Goal: Task Accomplishment & Management: Use online tool/utility

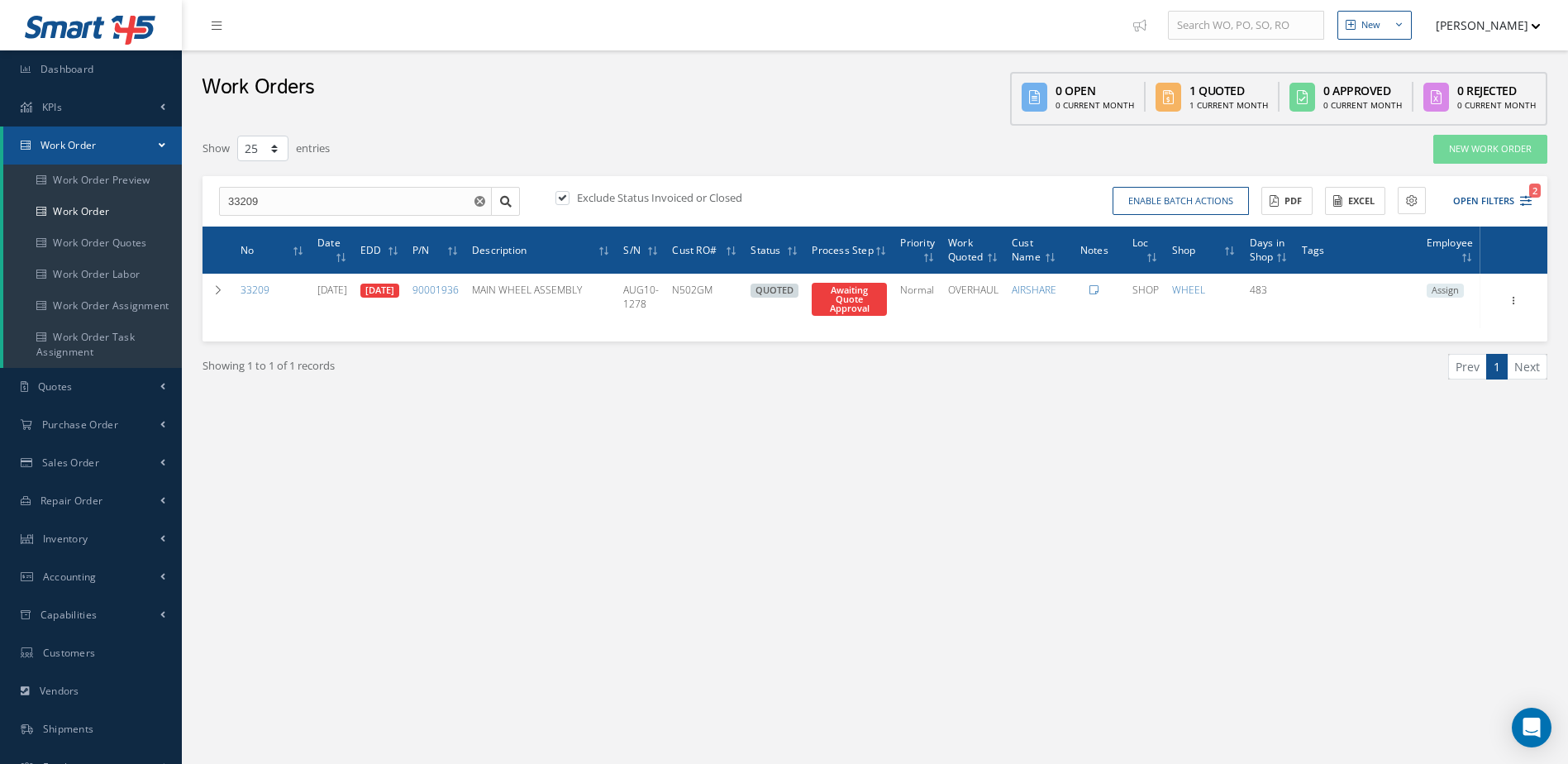
select select "25"
click at [100, 504] on span "Repair Order" at bounding box center [71, 500] width 63 height 14
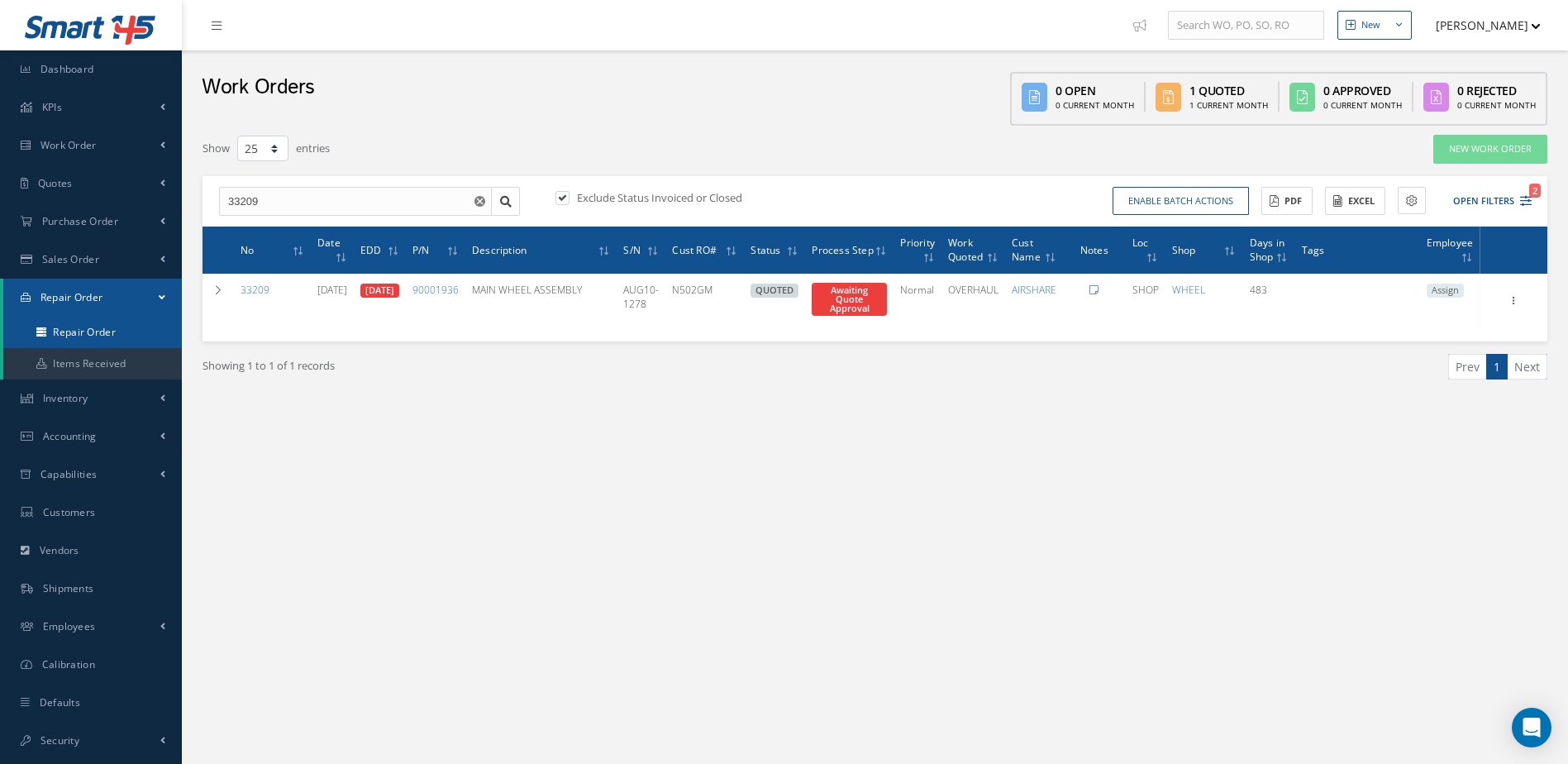
click at [114, 328] on link "Repair Order" at bounding box center [92, 332] width 178 height 31
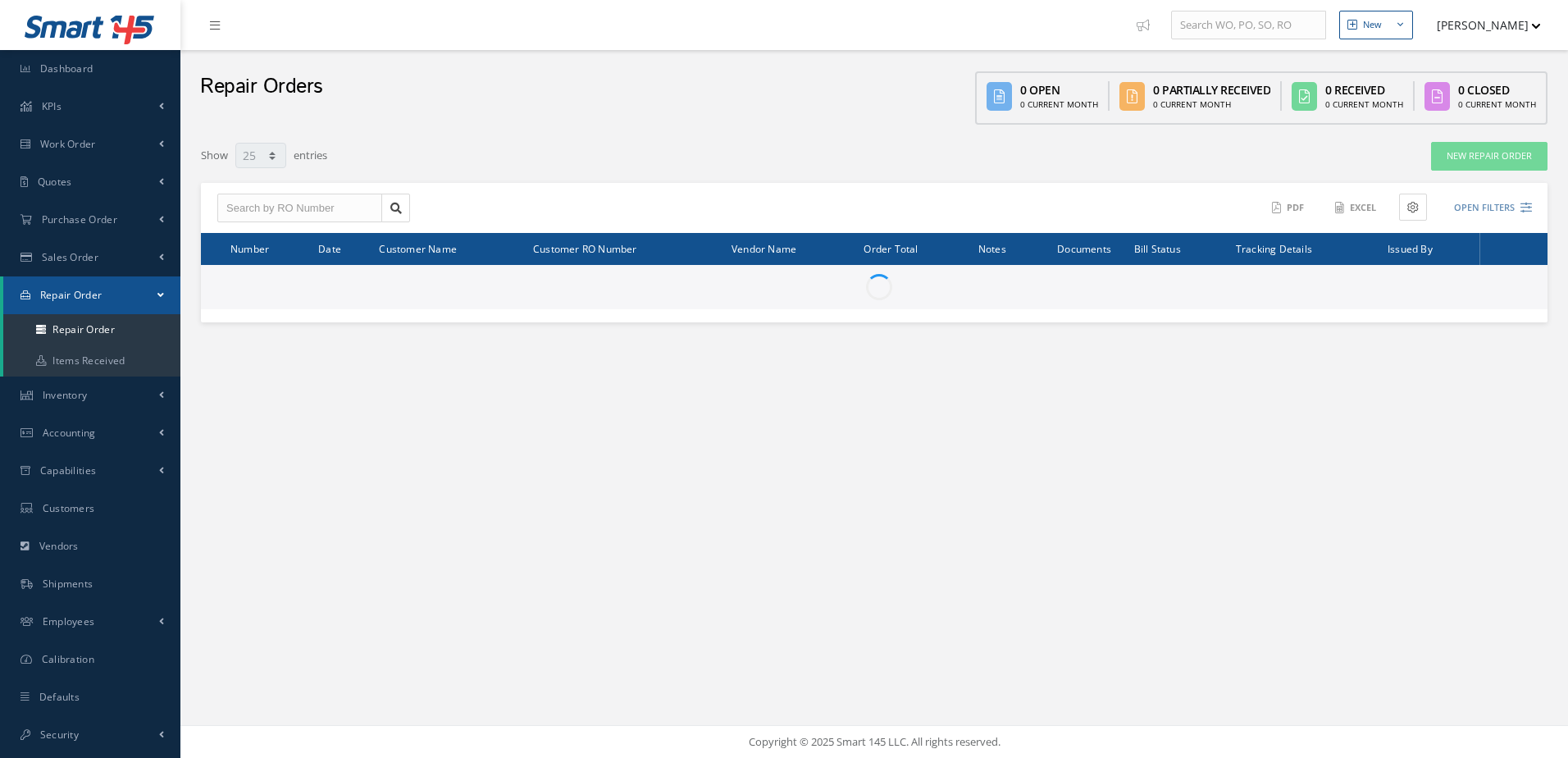
select select "25"
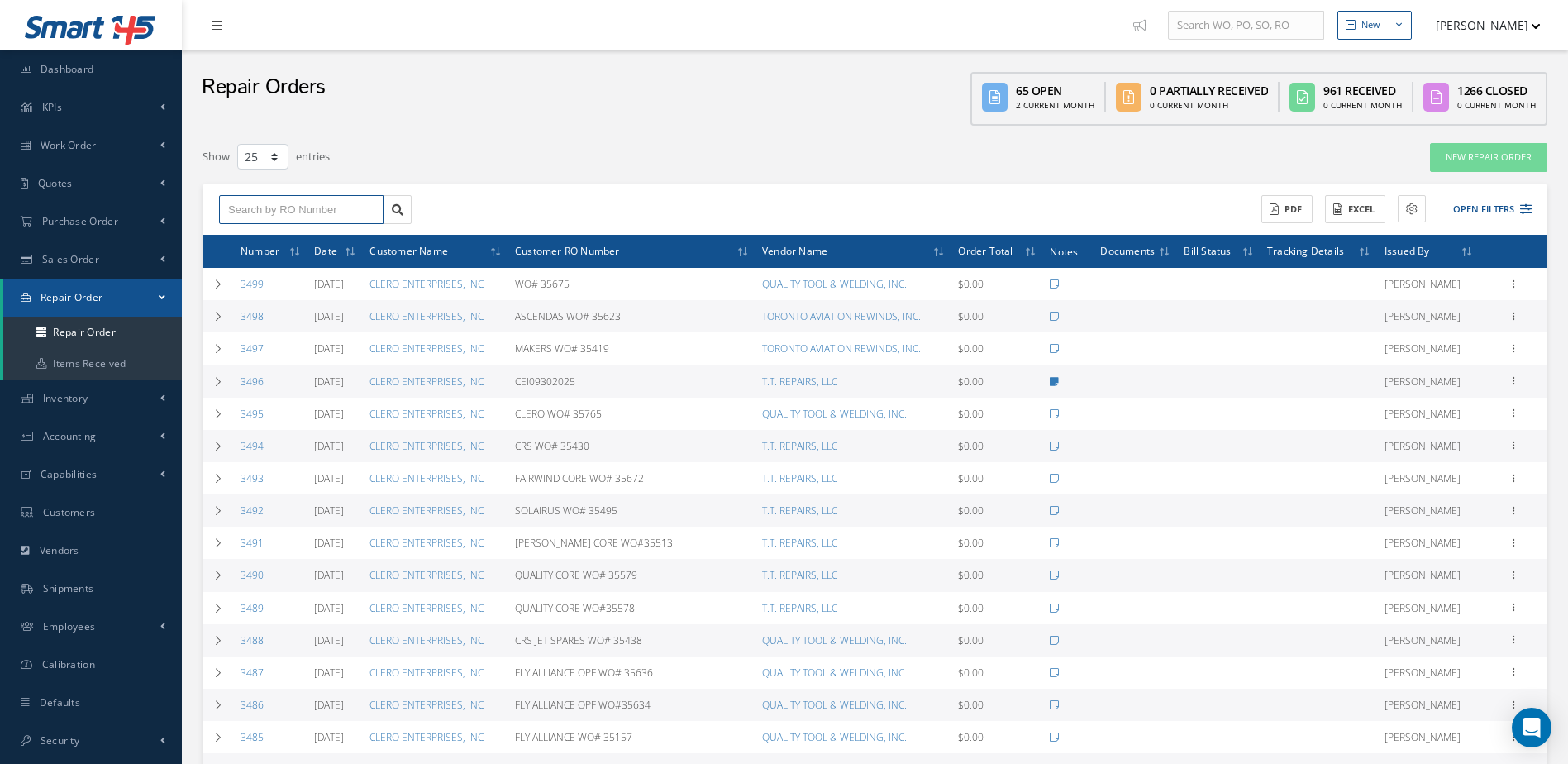
click at [326, 211] on input "text" at bounding box center [302, 210] width 165 height 30
type input "3483"
click at [319, 236] on div "3483" at bounding box center [301, 239] width 146 height 16
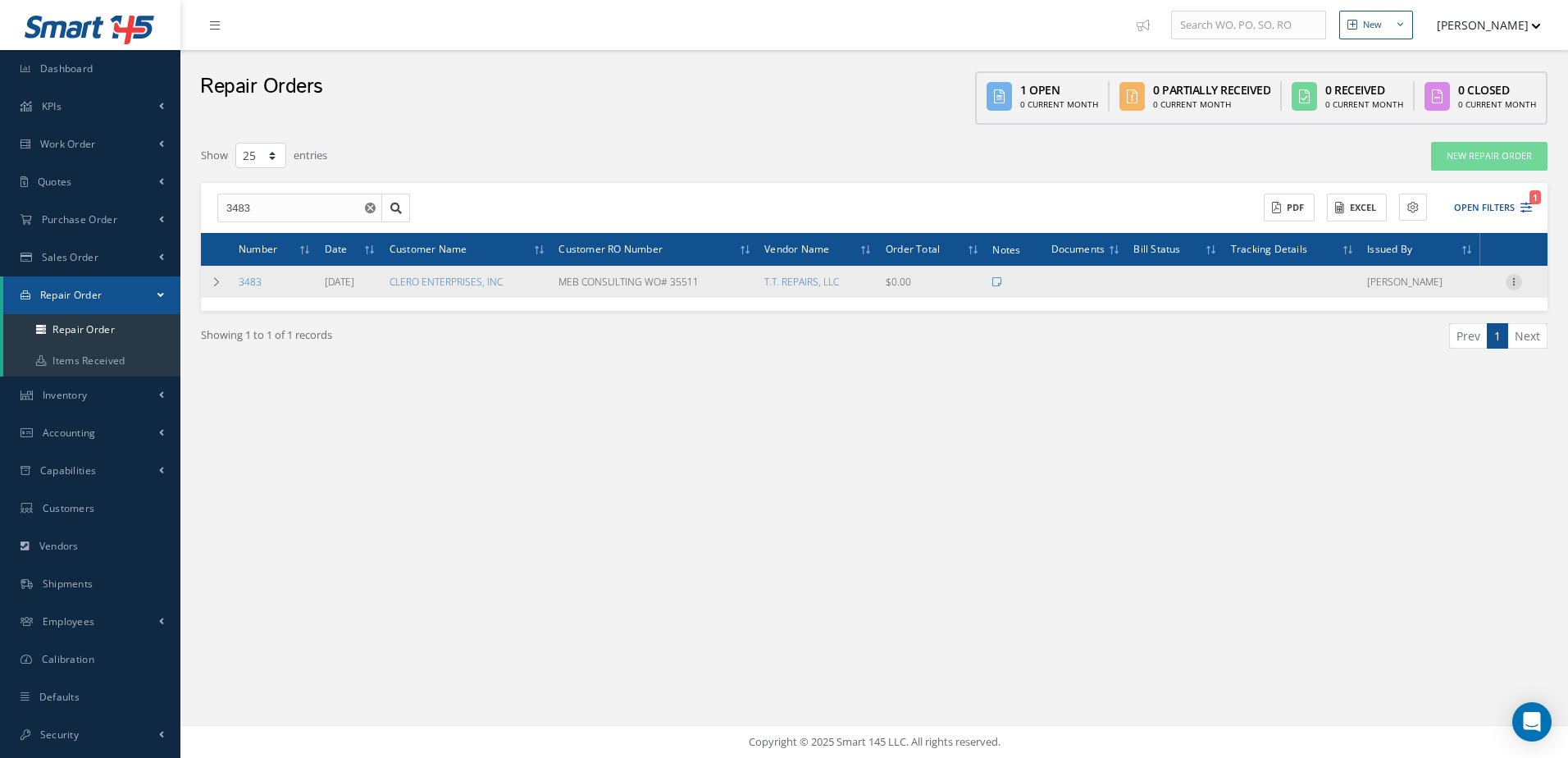
click at [1514, 281] on icon at bounding box center [1514, 281] width 16 height 13
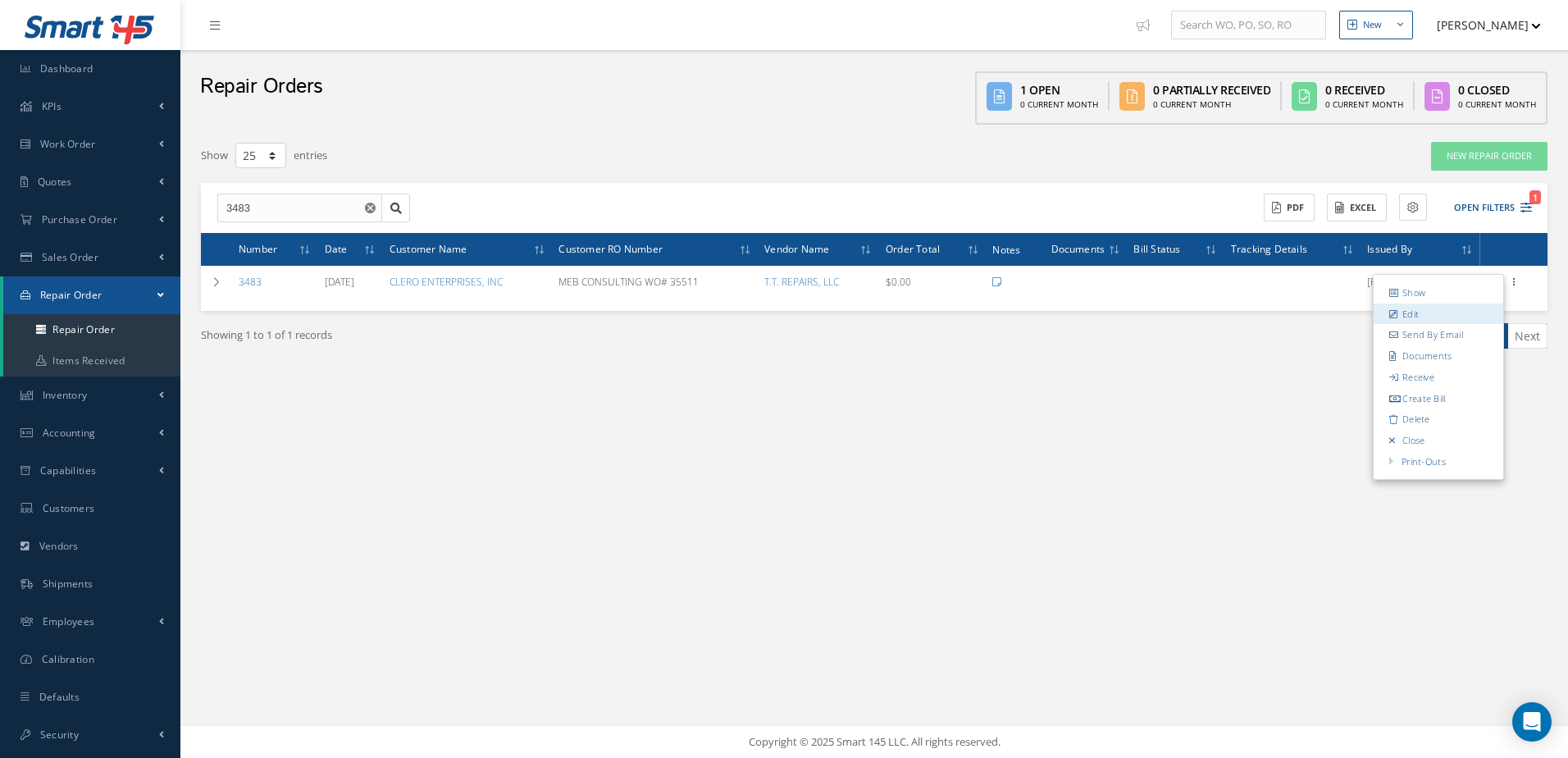
click at [1461, 310] on link "Edit" at bounding box center [1438, 312] width 130 height 21
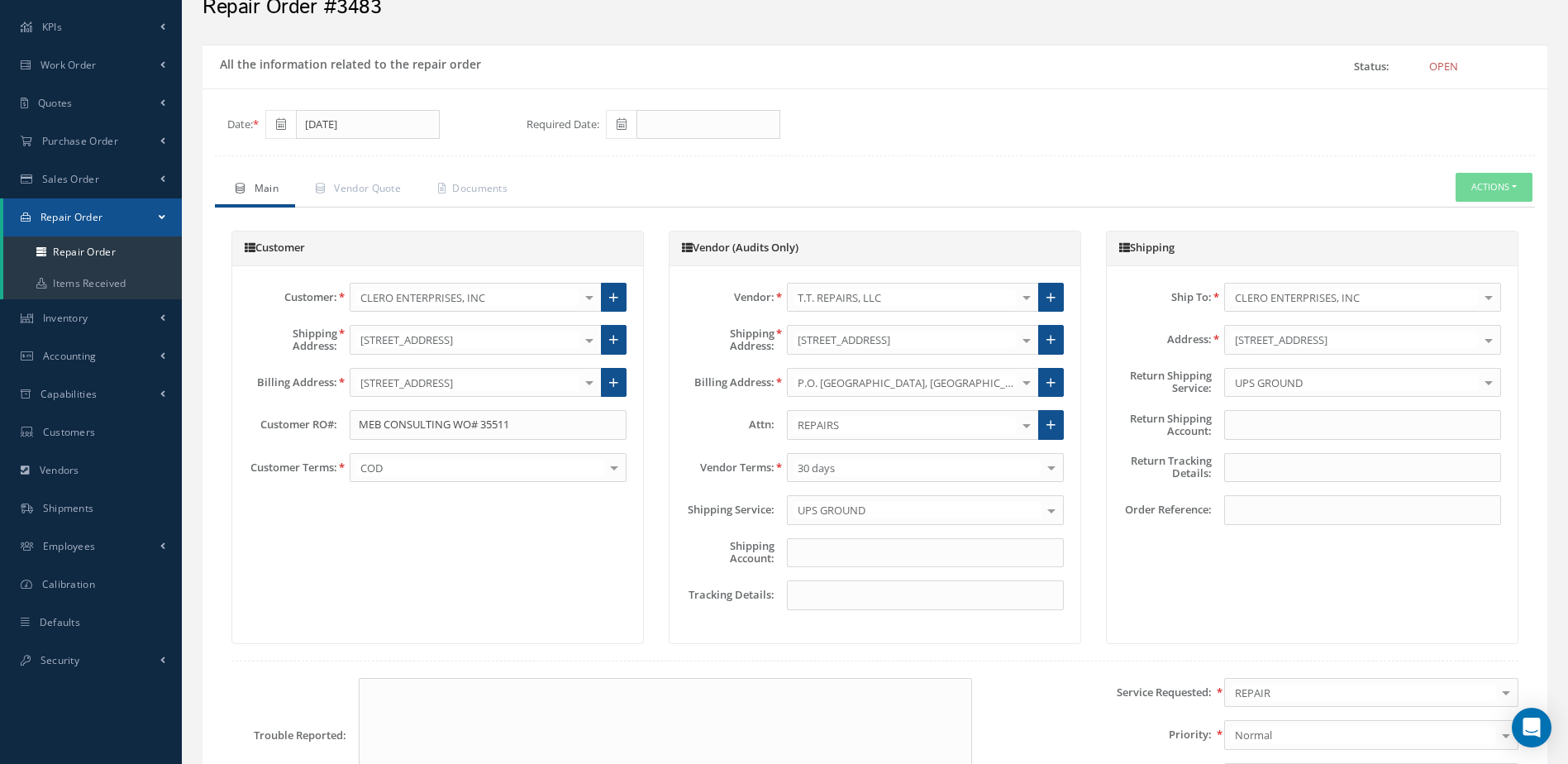
scroll to position [78, 0]
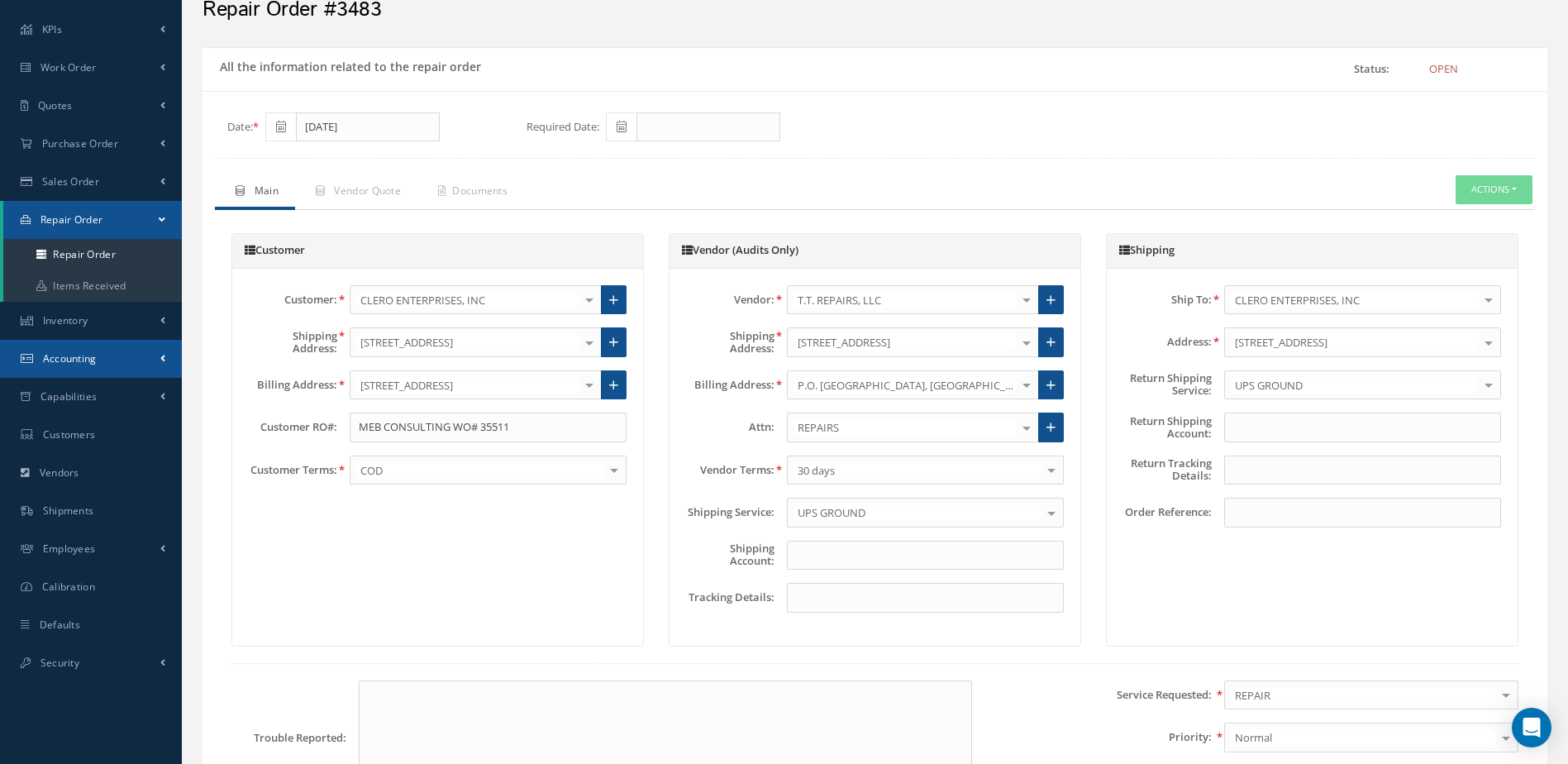
click at [127, 362] on link "Accounting" at bounding box center [91, 359] width 182 height 38
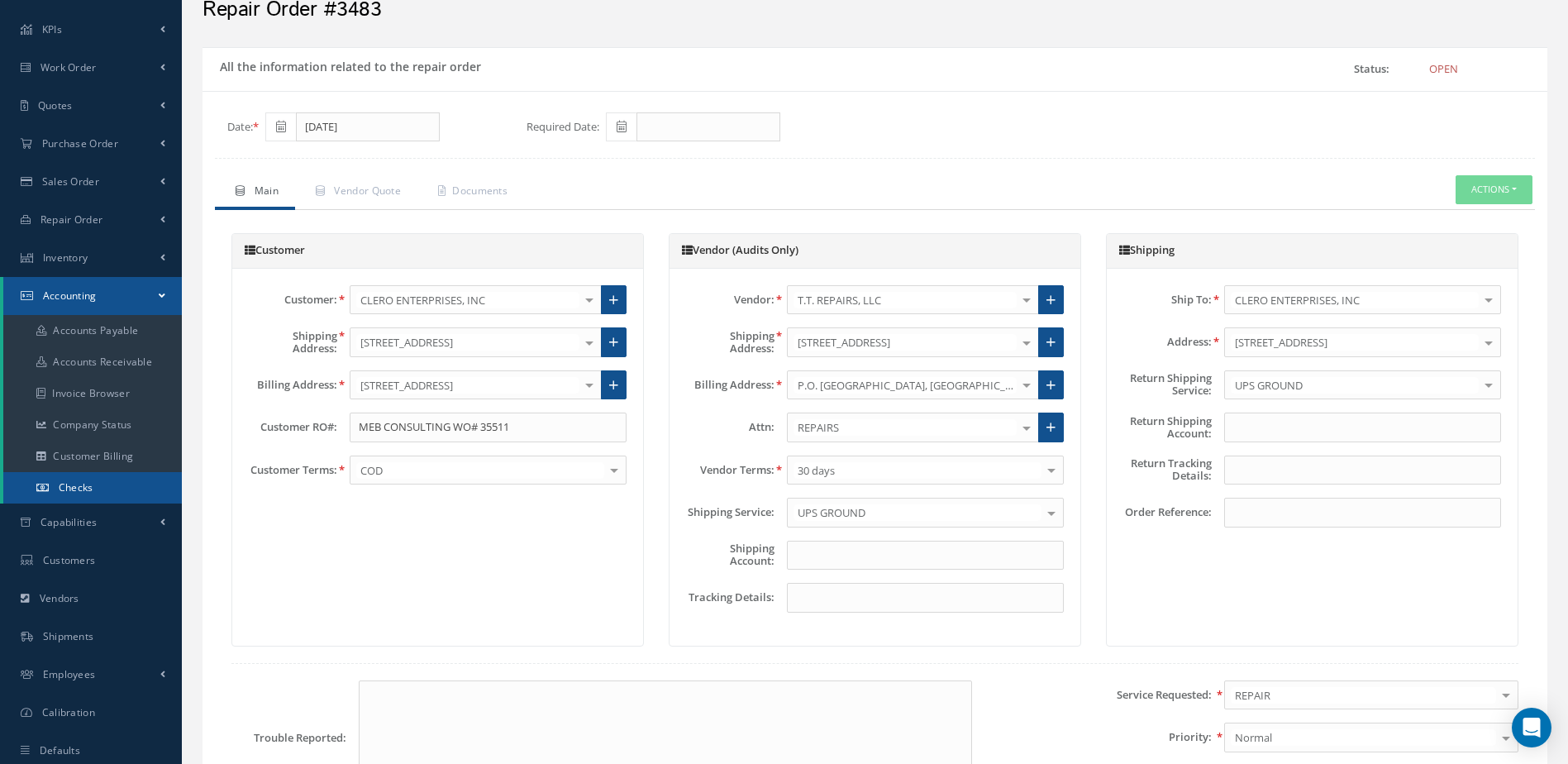
click at [134, 489] on link "Checks" at bounding box center [92, 488] width 178 height 31
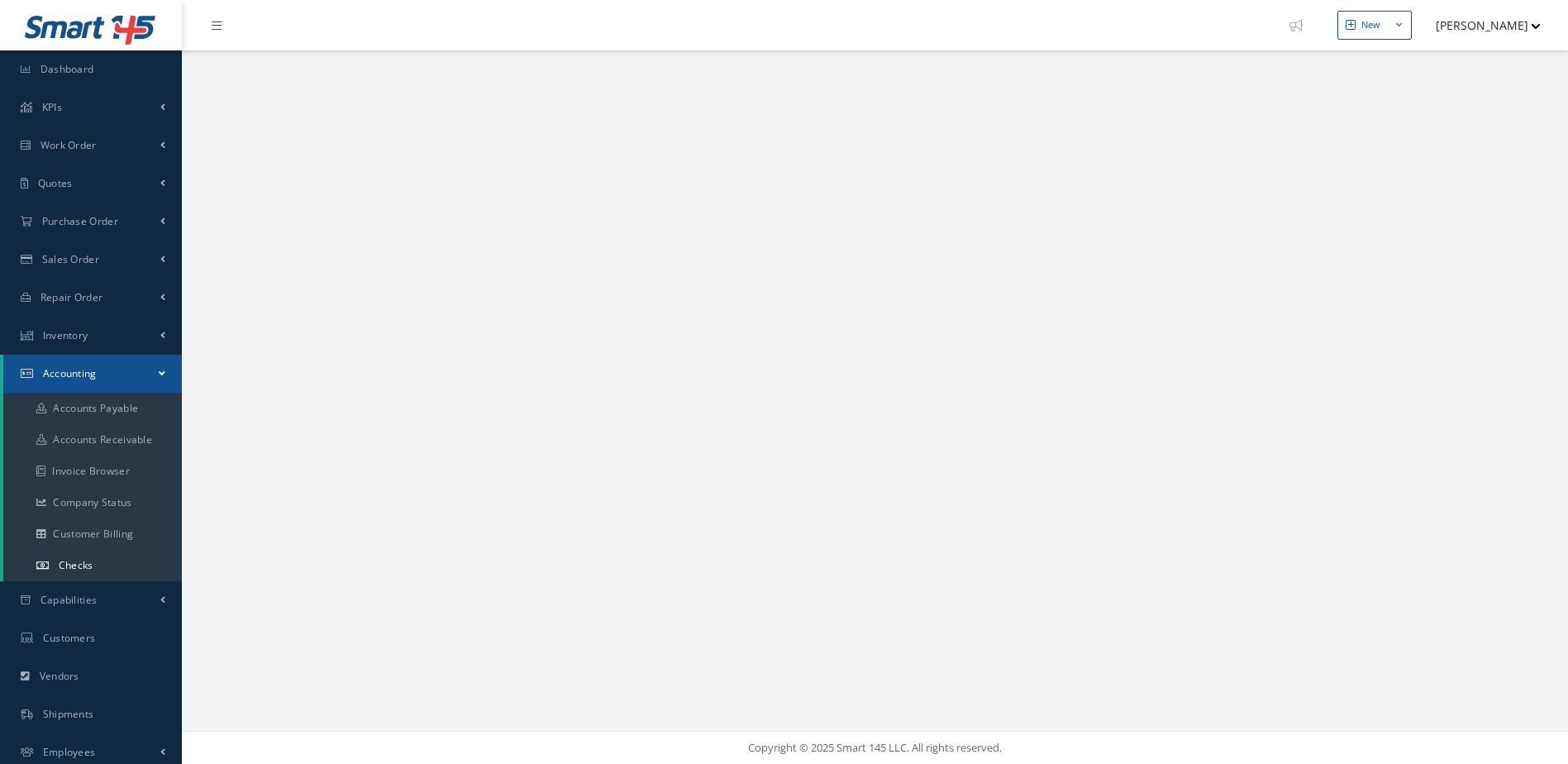
select select "25"
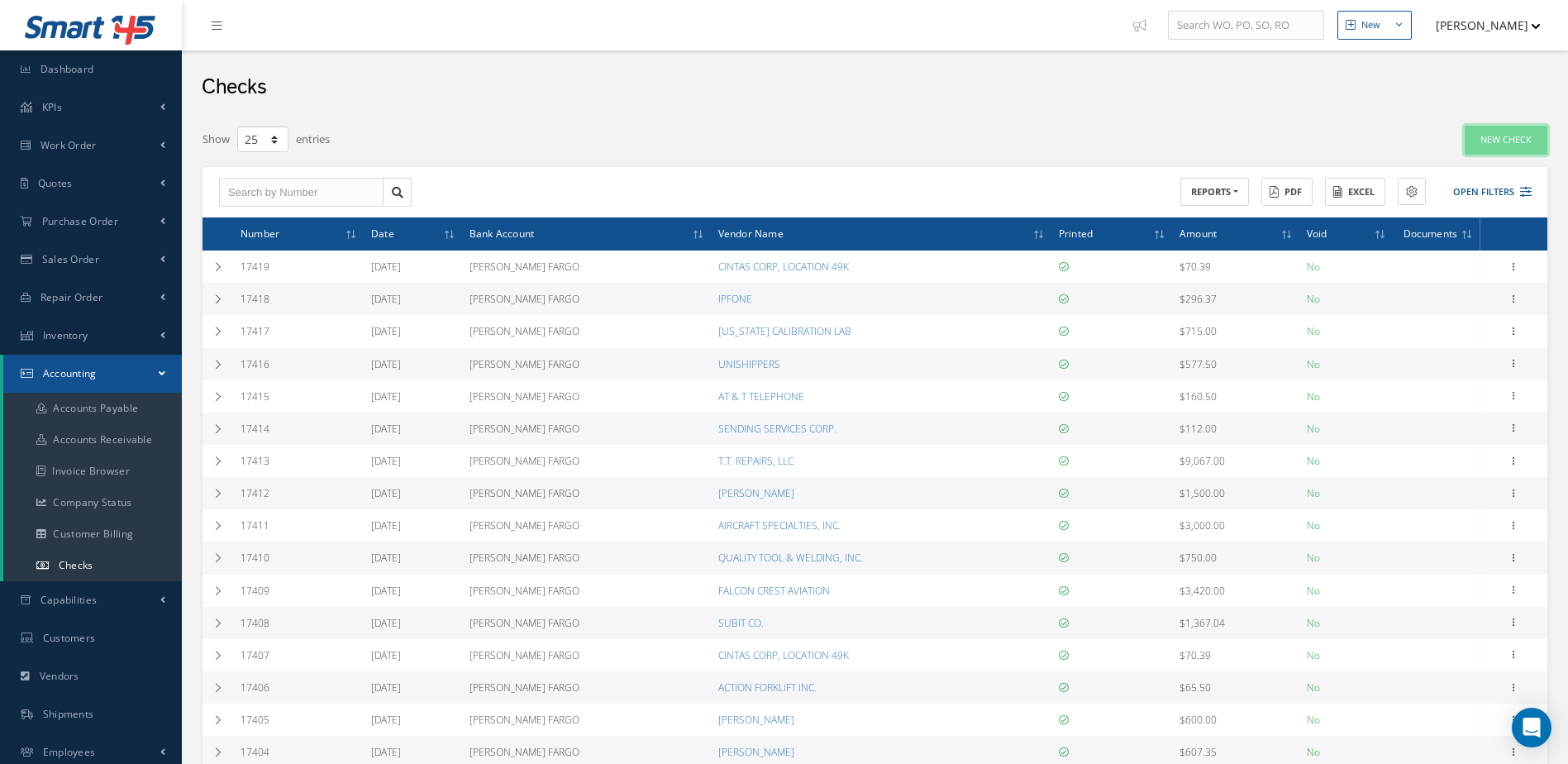
click at [1486, 142] on link "New Check" at bounding box center [1507, 140] width 82 height 29
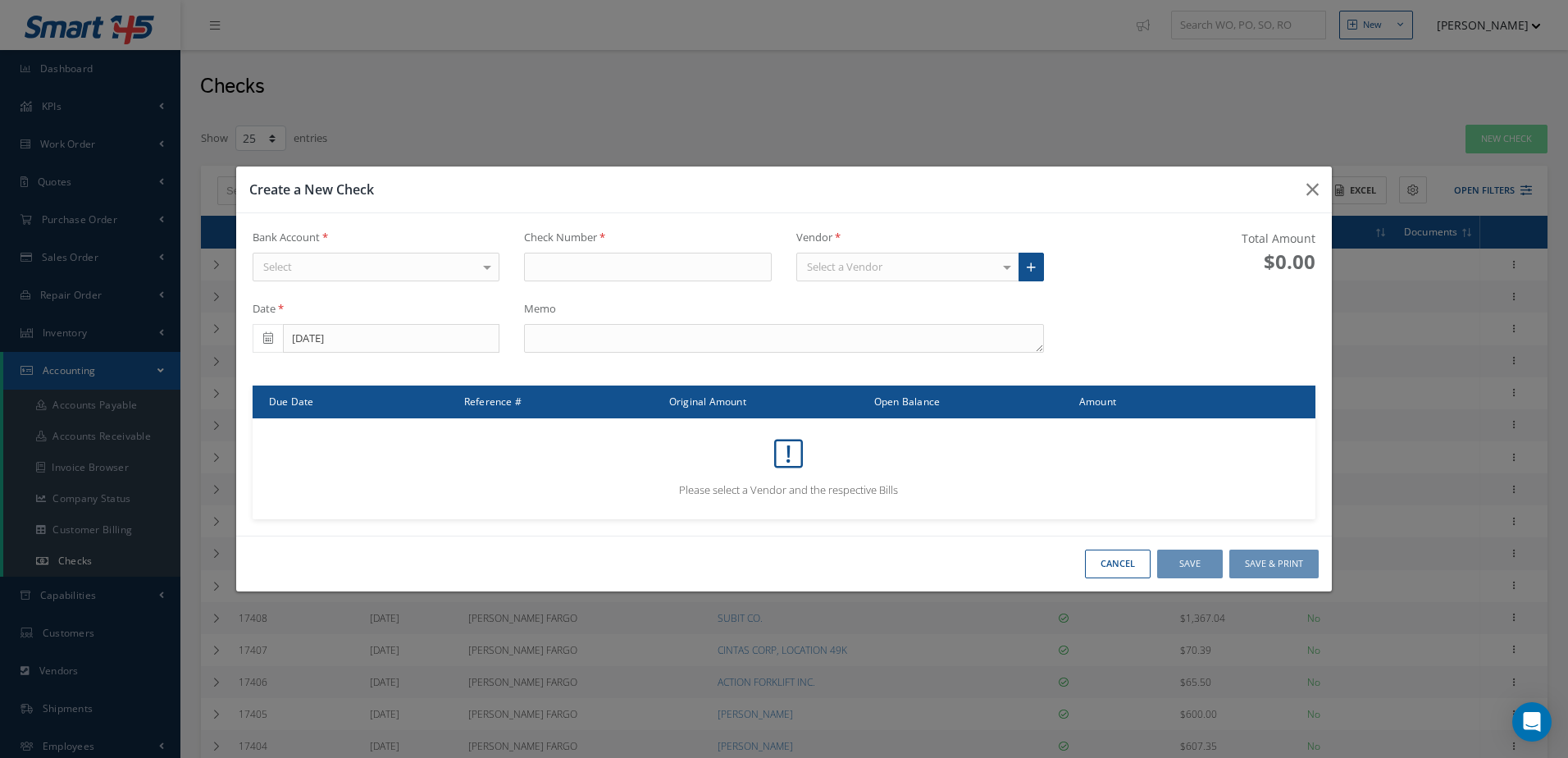
click at [414, 277] on div "Select" at bounding box center [376, 267] width 248 height 30
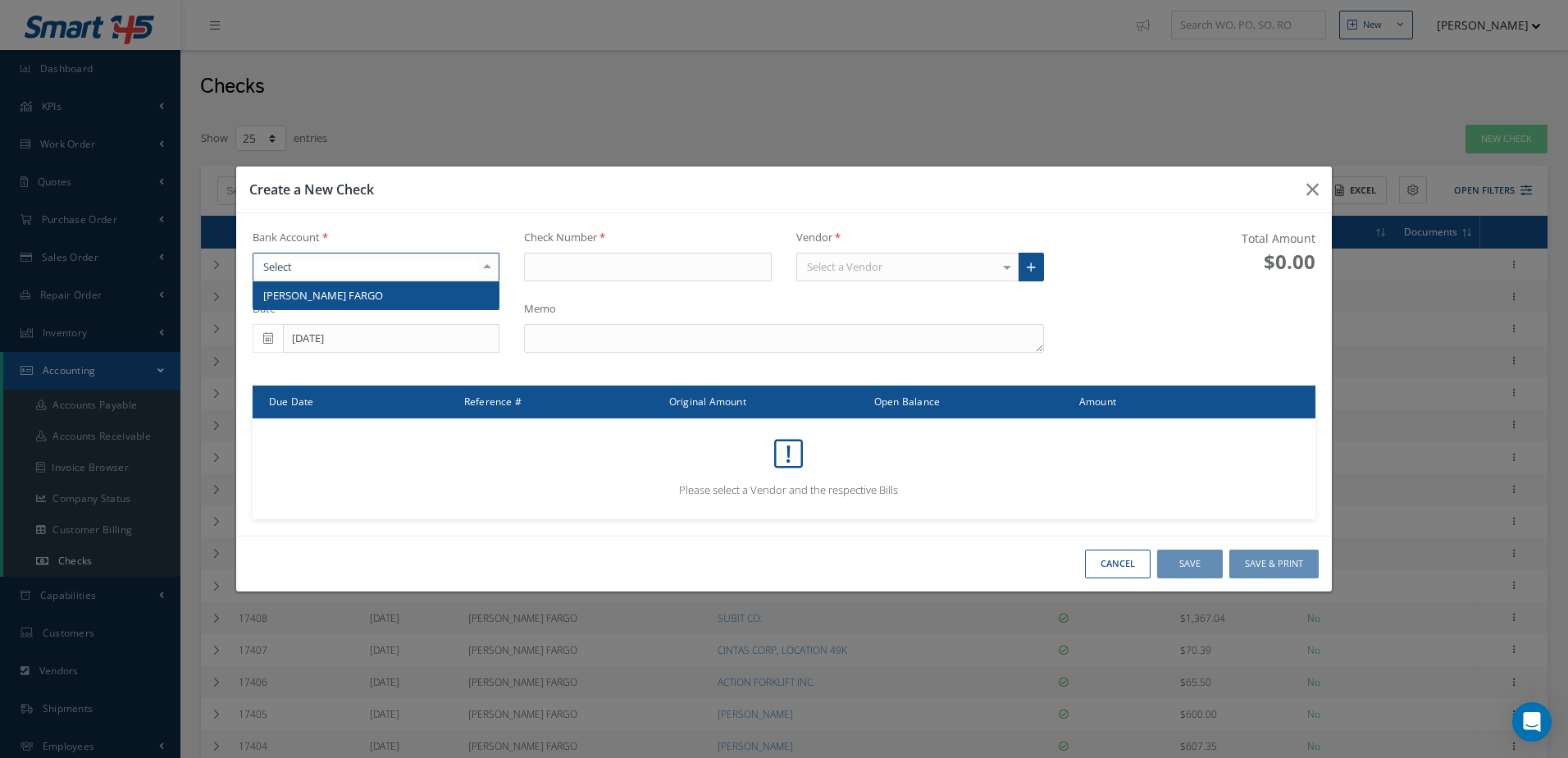
click at [415, 299] on span "WELLS FARGO" at bounding box center [376, 295] width 246 height 28
type input "17420"
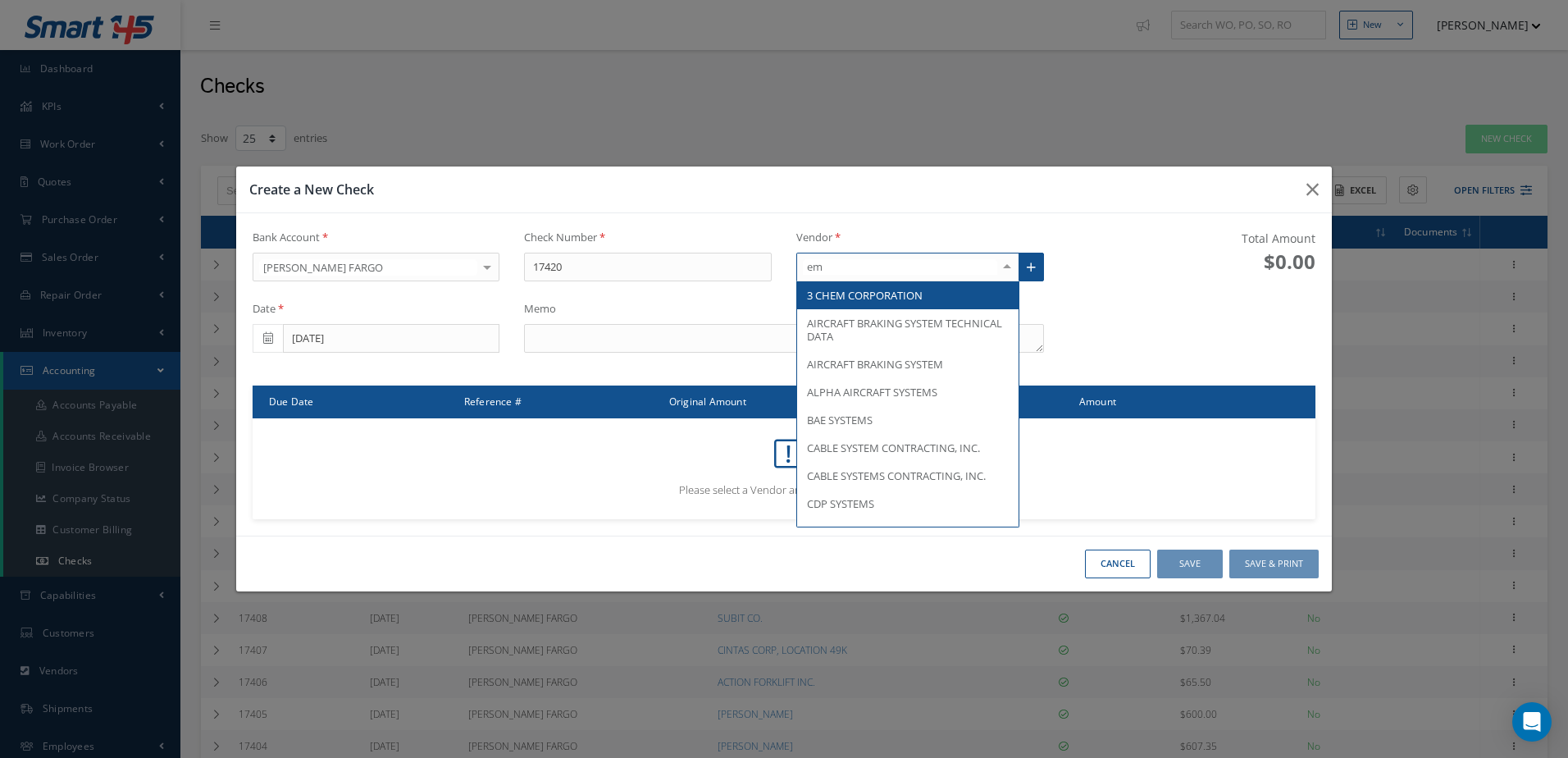
type input "emc"
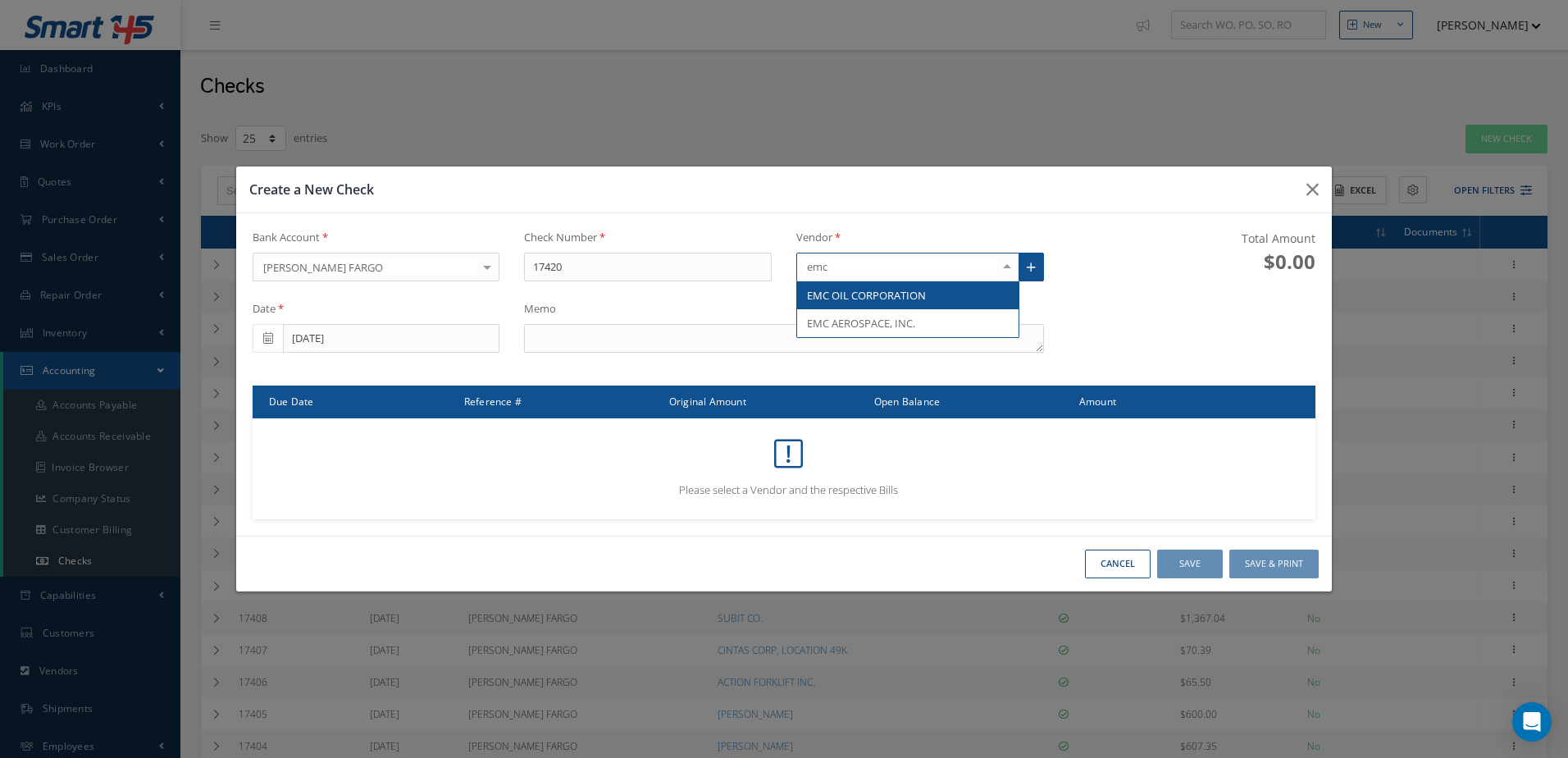
click at [862, 300] on span "EMC OIL CORPORATION" at bounding box center [866, 295] width 119 height 15
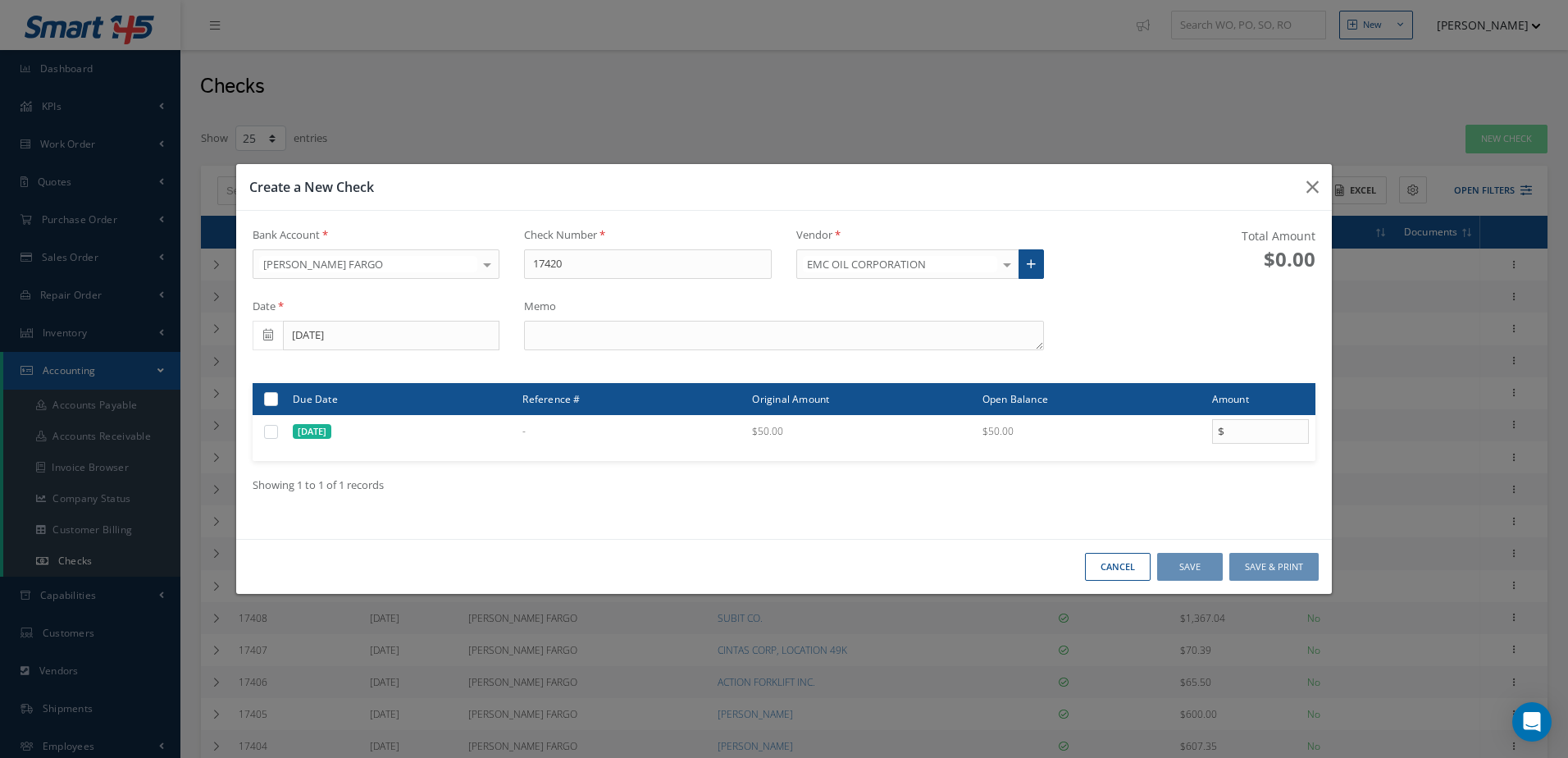
click at [691, 362] on div "Bank Account WELLS FARGO WELLS FARGO No elements found. List is empty. Check Nu…" at bounding box center [783, 375] width 1095 height 329
click at [689, 343] on textarea at bounding box center [784, 335] width 519 height 30
type textarea "i"
click at [530, 337] on textarea "INV. 231048" at bounding box center [784, 335] width 519 height 30
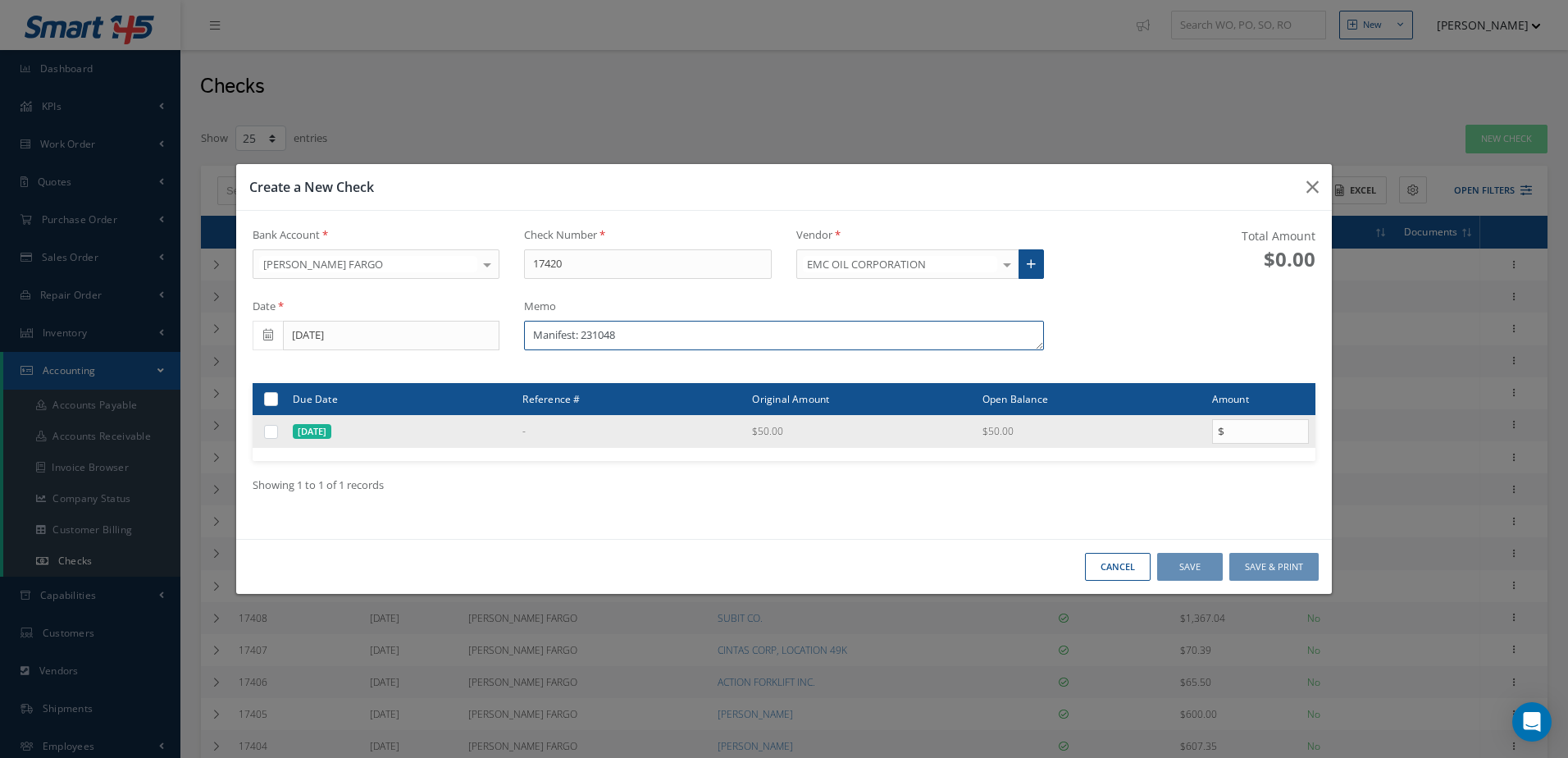
type textarea "Manifest: 231048"
click at [279, 434] on div at bounding box center [272, 431] width 19 height 15
click at [277, 438] on label at bounding box center [277, 430] width 0 height 14
click at [277, 438] on input "checkbox" at bounding box center [272, 433] width 11 height 11
checkbox input "true"
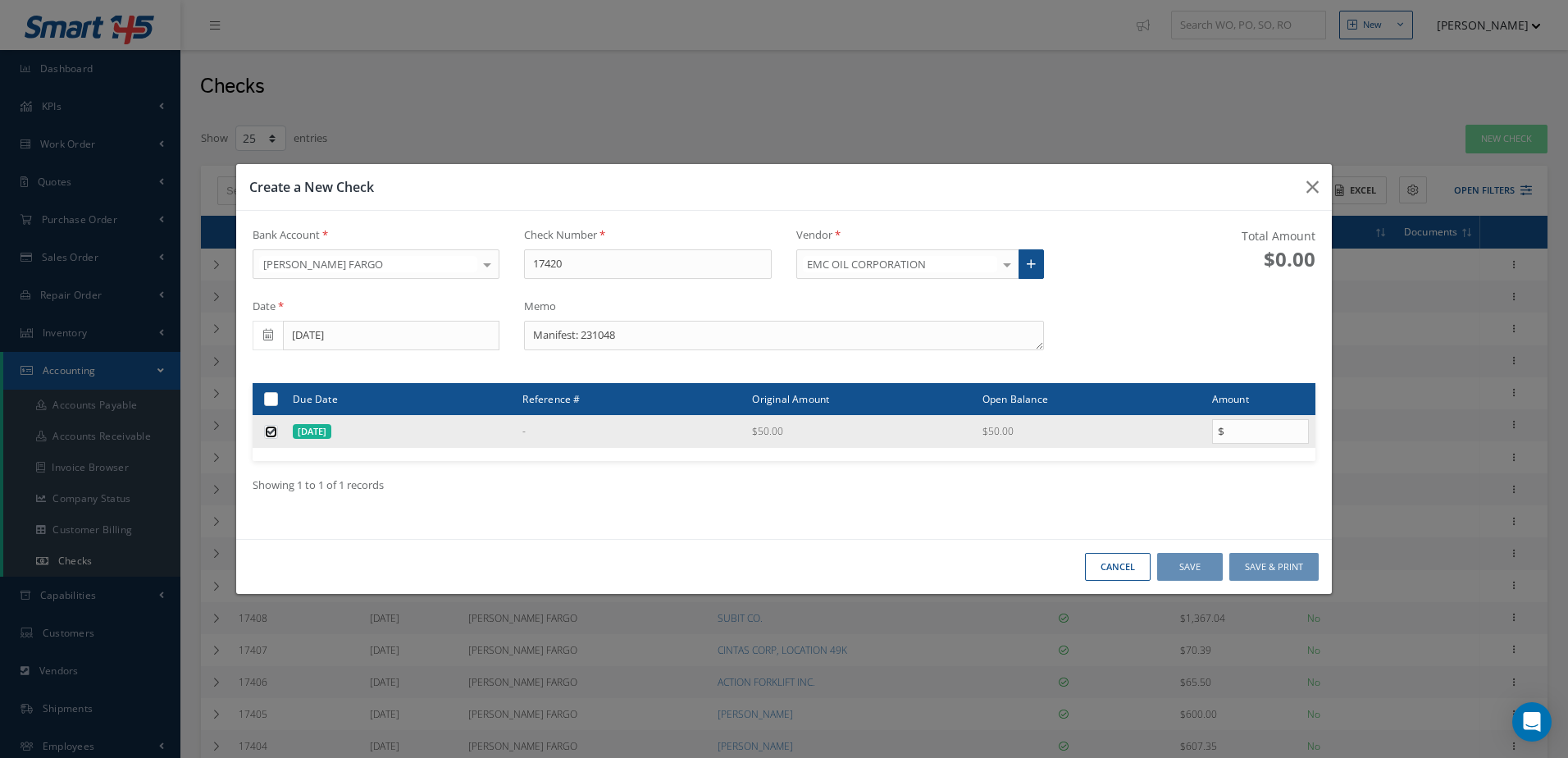
type input "50.00"
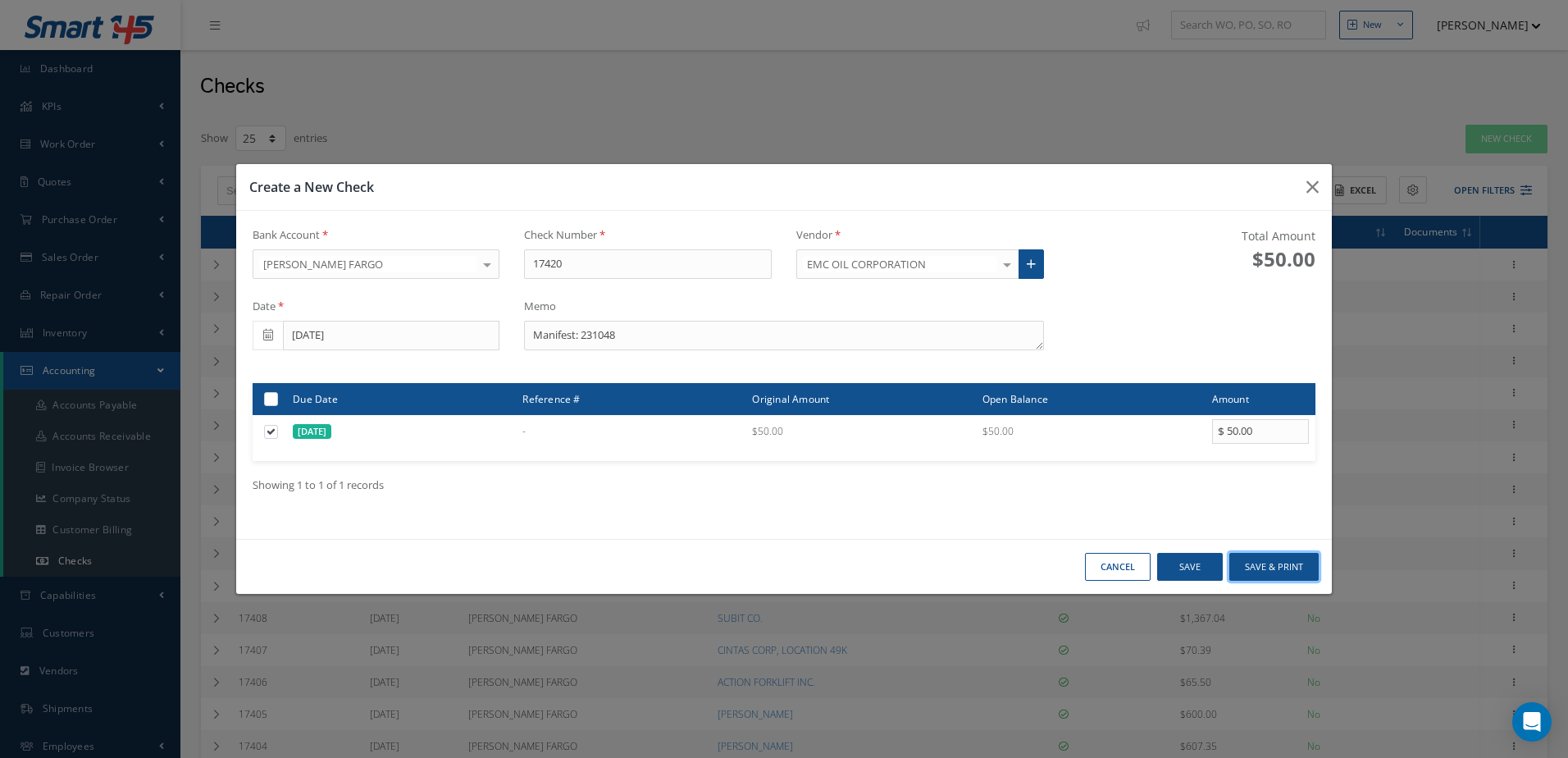
click at [1275, 557] on button "Save & Print" at bounding box center [1274, 567] width 90 height 29
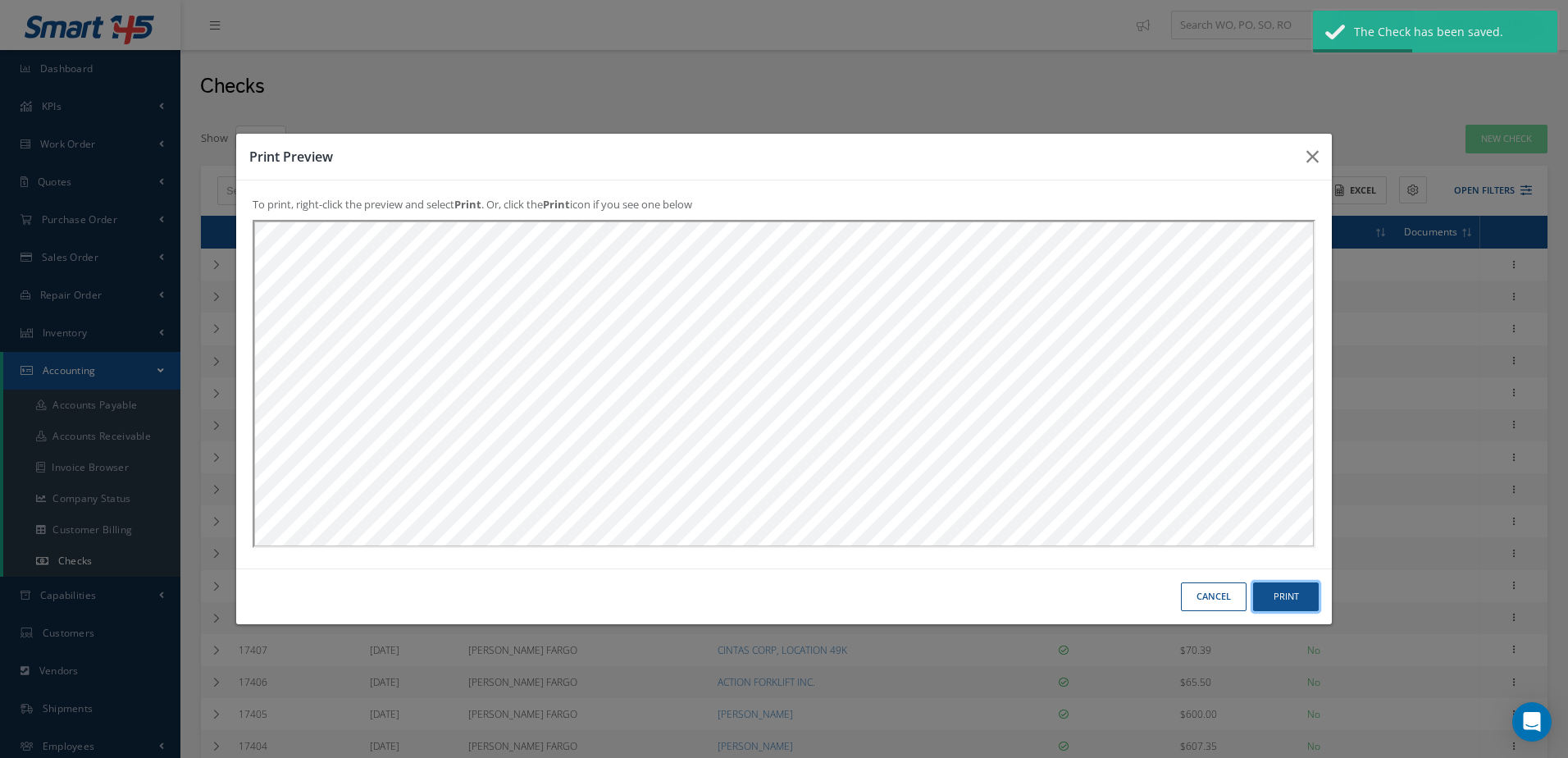
click at [1279, 596] on button "Print" at bounding box center [1286, 597] width 65 height 29
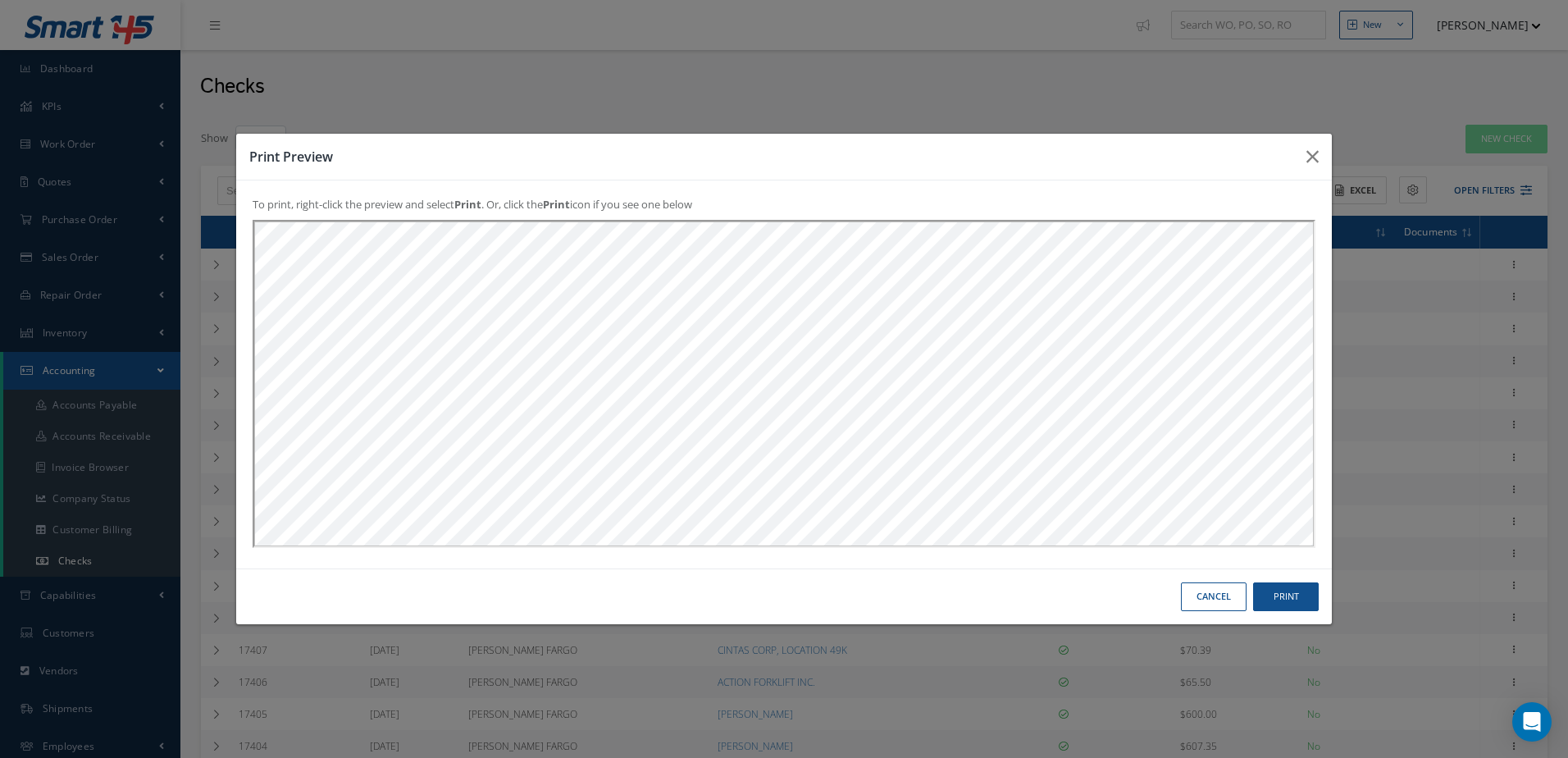
click at [1190, 600] on button "Cancel" at bounding box center [1213, 597] width 65 height 29
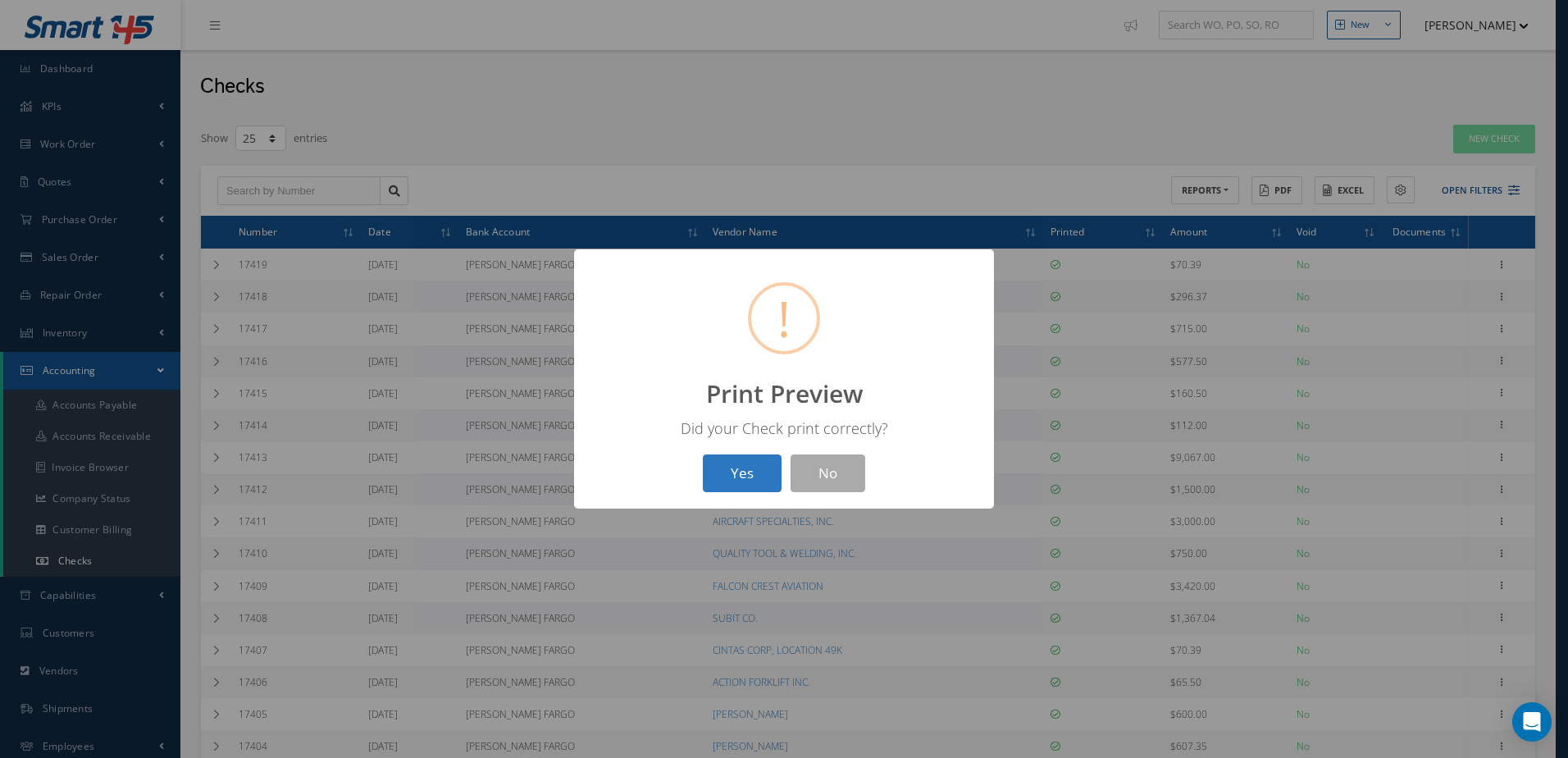
click at [703, 490] on button "Yes" at bounding box center [742, 474] width 79 height 38
